Goal: Task Accomplishment & Management: Complete application form

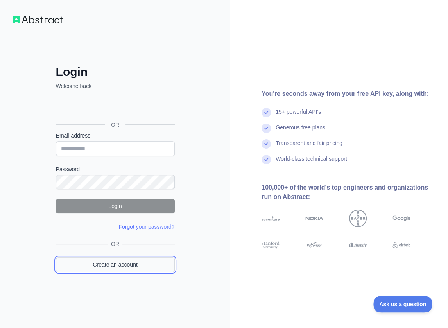
click at [134, 268] on link "Create an account" at bounding box center [115, 264] width 119 height 15
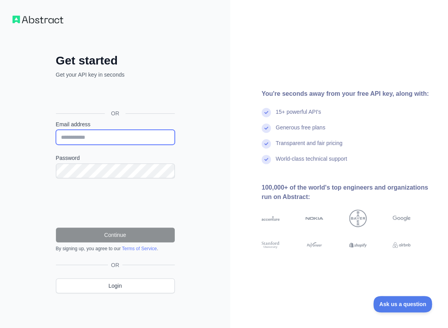
click at [128, 134] on input "Email address" at bounding box center [115, 137] width 119 height 15
paste input "**********"
type input "**********"
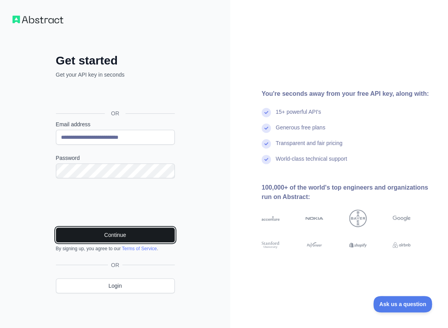
click at [141, 231] on button "Continue" at bounding box center [115, 234] width 119 height 15
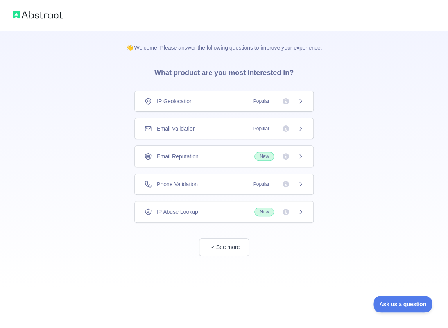
click at [213, 131] on div "Email Validation Popular" at bounding box center [223, 129] width 159 height 8
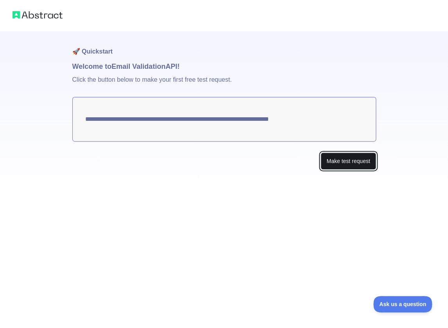
click at [342, 161] on button "Make test request" at bounding box center [348, 161] width 55 height 18
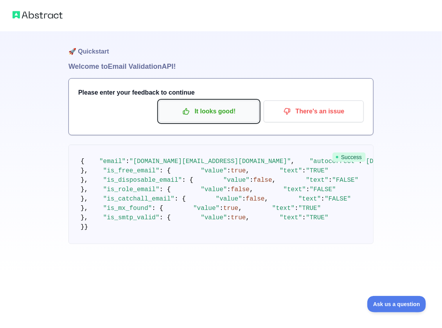
click at [236, 113] on p "It looks good!" at bounding box center [209, 111] width 88 height 13
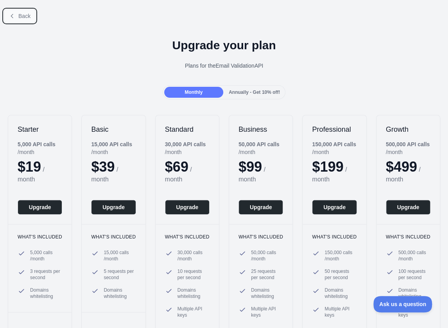
click at [32, 18] on button "Back" at bounding box center [20, 15] width 32 height 13
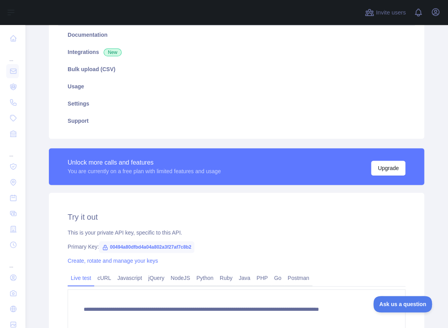
scroll to position [117, 0]
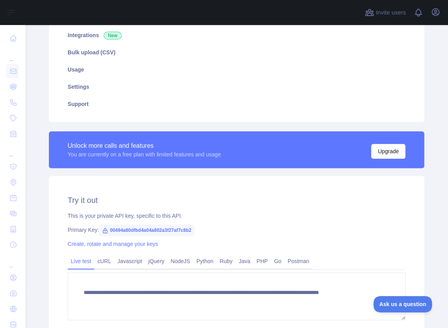
click at [174, 230] on span "00494a80dfbd4a04a802a3f27af7c8b2" at bounding box center [146, 230] width 95 height 12
copy span "00494a80dfbd4a04a802a3f27af7c8b2"
